Goal: Task Accomplishment & Management: Manage account settings

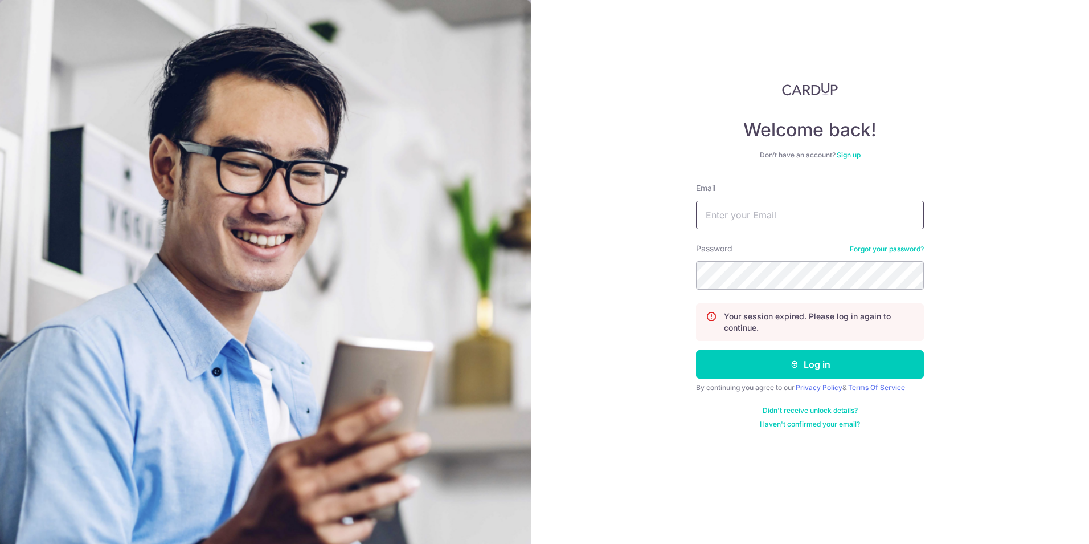
type input "[EMAIL_ADDRESS][DOMAIN_NAME]"
click at [713, 363] on button "Log in" at bounding box center [810, 364] width 228 height 28
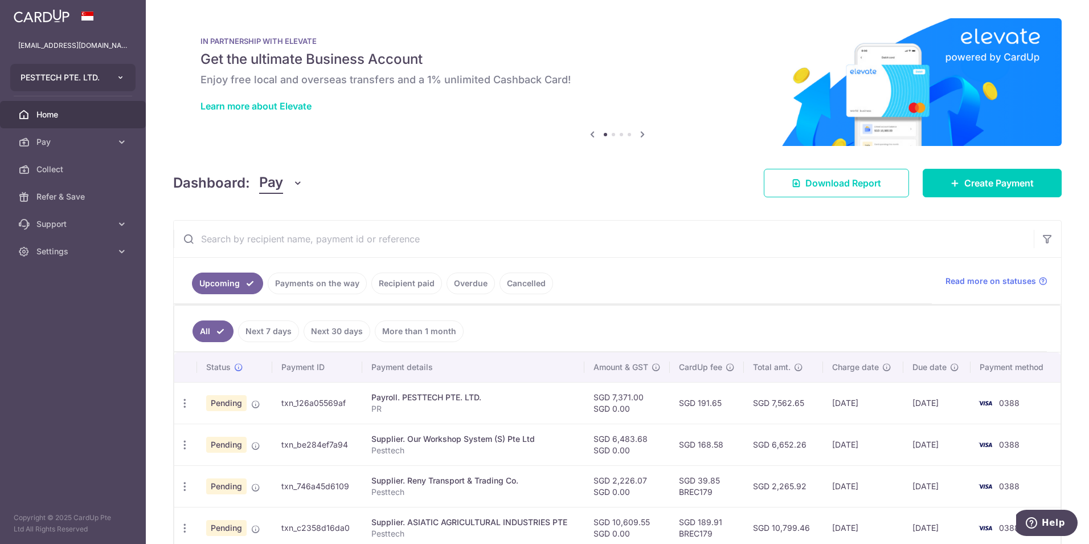
click at [116, 81] on icon "button" at bounding box center [120, 77] width 9 height 9
click at [120, 72] on button "PESTTECH PTE. LTD." at bounding box center [72, 77] width 125 height 27
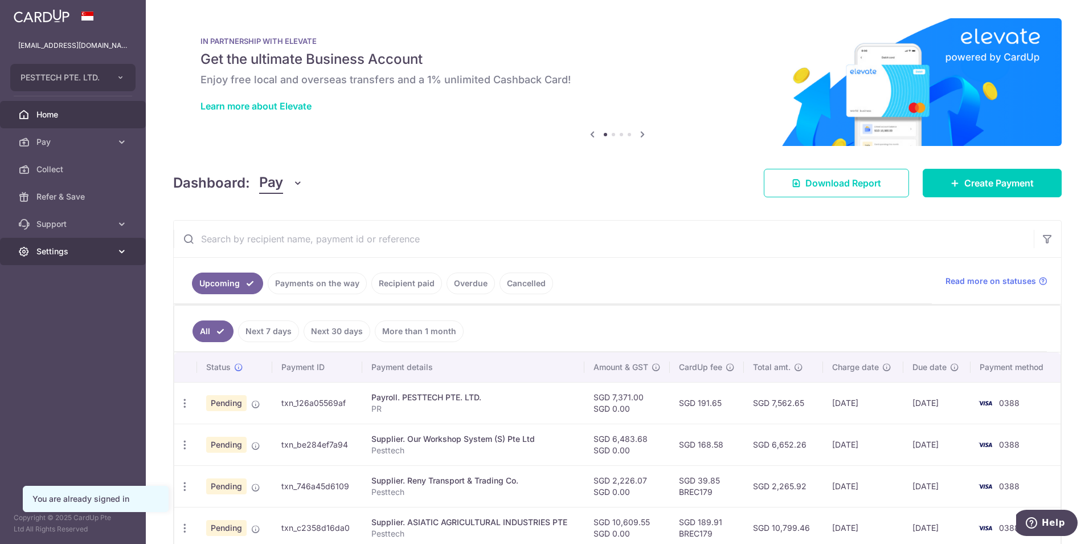
click at [70, 256] on span "Settings" at bounding box center [73, 251] width 75 height 11
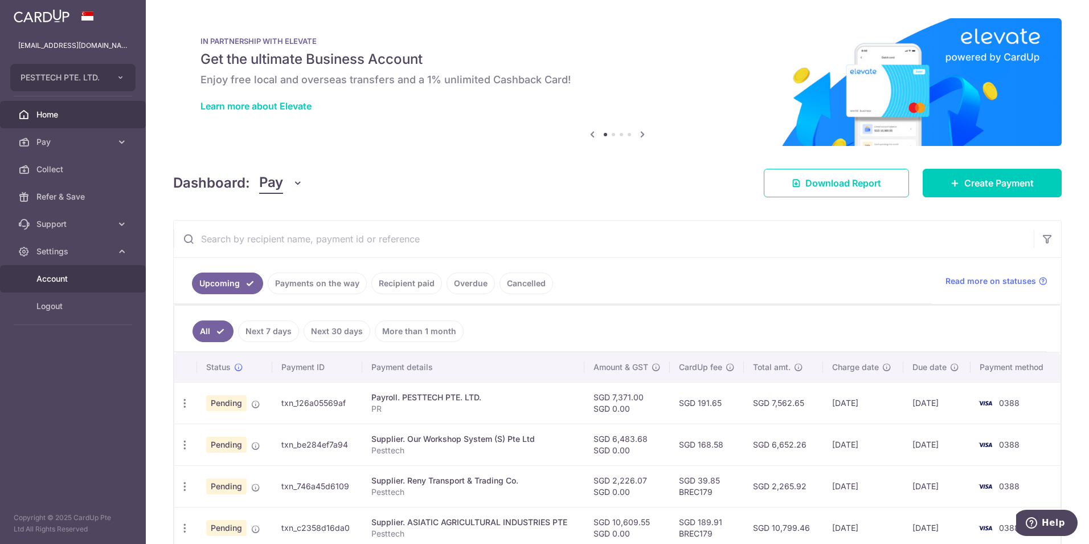
click at [75, 288] on link "Account" at bounding box center [73, 278] width 146 height 27
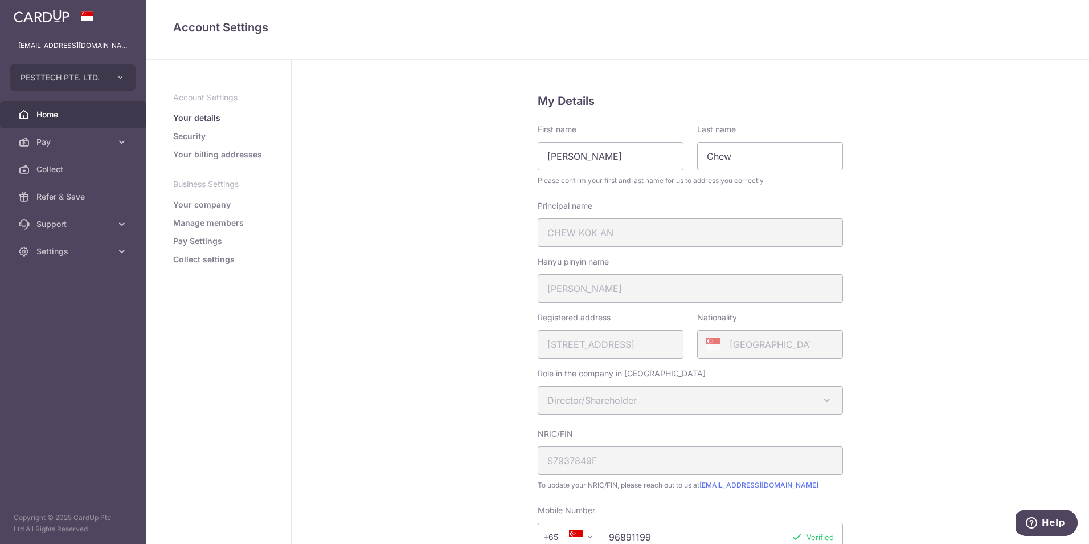
click at [59, 115] on span "Home" at bounding box center [73, 114] width 75 height 11
